Goal: Book appointment/travel/reservation

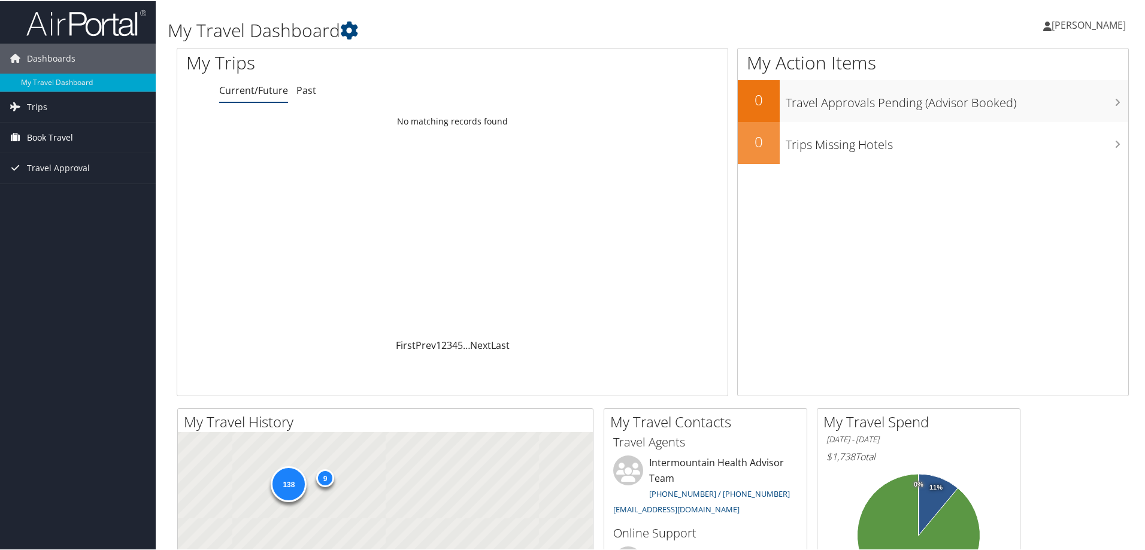
click at [71, 141] on span "Book Travel" at bounding box center [50, 137] width 46 height 30
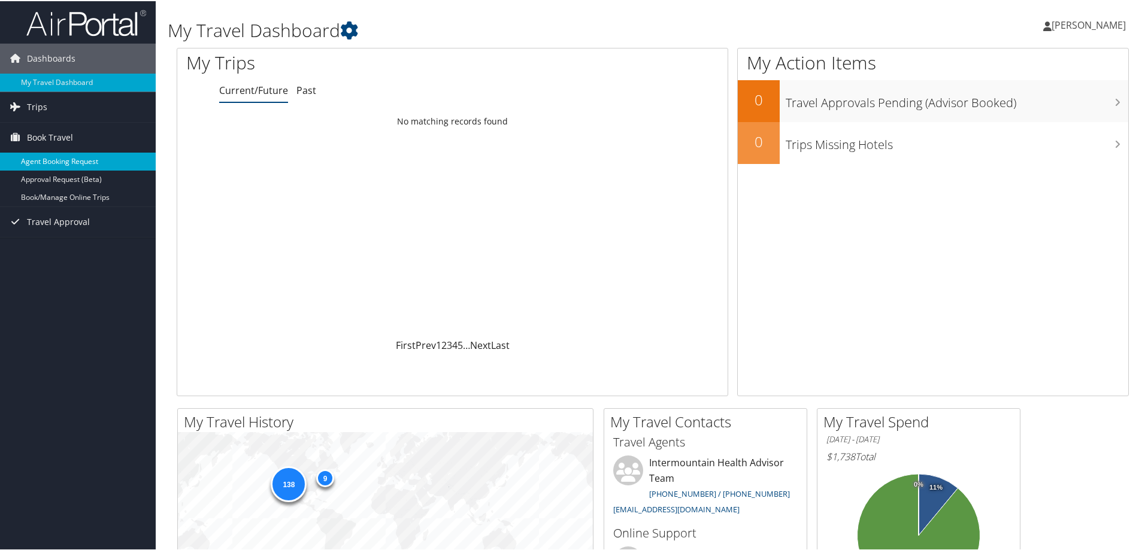
click at [101, 158] on link "Agent Booking Request" at bounding box center [78, 161] width 156 height 18
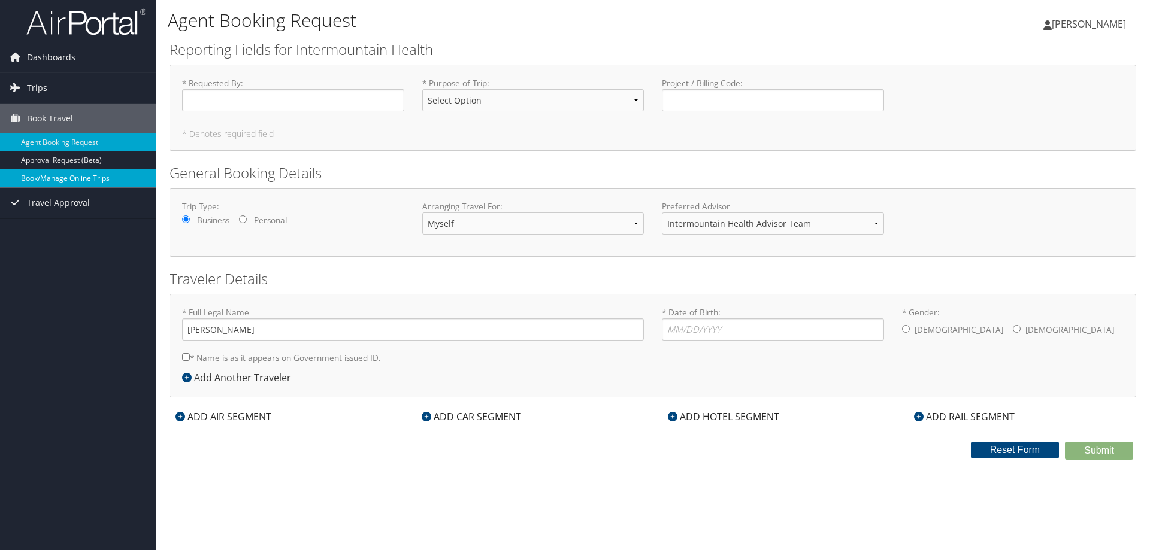
click at [66, 179] on link "Book/Manage Online Trips" at bounding box center [78, 179] width 156 height 18
